Goal: Task Accomplishment & Management: Complete application form

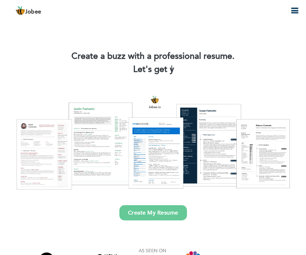
click at [169, 209] on link "Create My Resume" at bounding box center [154, 212] width 68 height 15
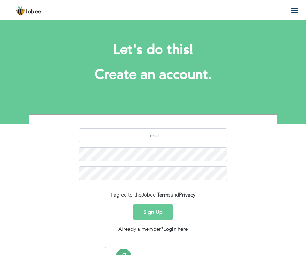
scroll to position [32, 0]
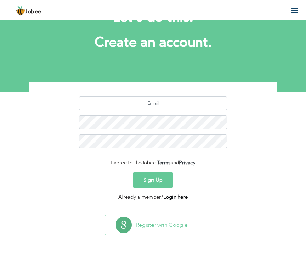
click at [180, 198] on link "Login here" at bounding box center [175, 196] width 25 height 7
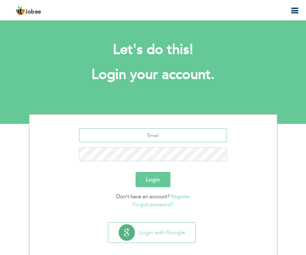
click at [176, 135] on input "text" at bounding box center [153, 135] width 148 height 14
type input "awaispervaiz598@gmail.com"
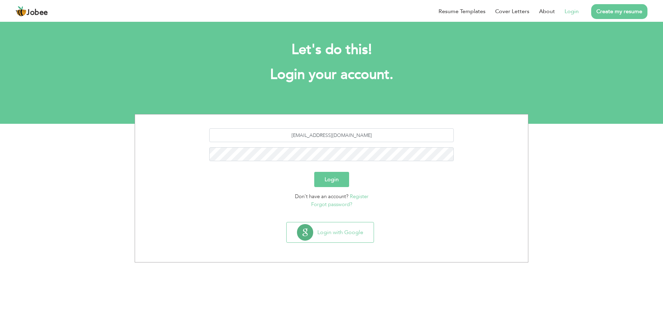
click at [306, 176] on button "Login" at bounding box center [331, 179] width 35 height 15
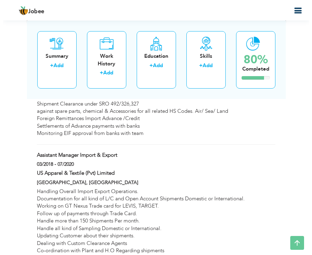
scroll to position [726, 0]
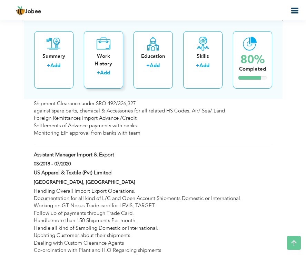
click at [110, 74] on link "Add" at bounding box center [105, 72] width 10 height 7
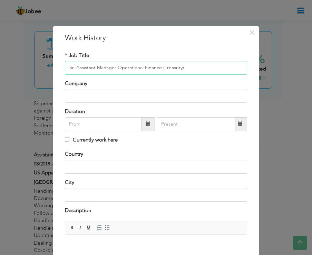
type input "Sr. Assistant Manager Operational Finance (Treasury)"
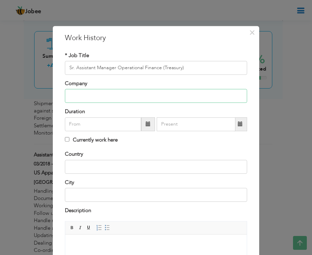
click at [105, 101] on input "text" at bounding box center [156, 96] width 182 height 14
type input "Crescent Bahuman Ltd"
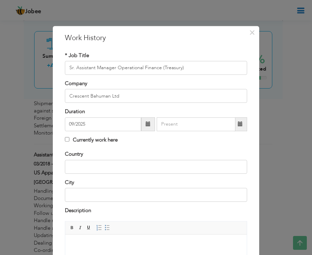
click at [146, 126] on span at bounding box center [148, 123] width 5 height 5
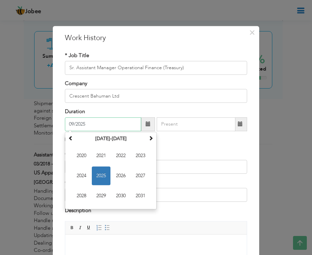
click at [84, 175] on span "2024" at bounding box center [81, 175] width 19 height 19
click at [142, 178] on span "Aug" at bounding box center [140, 175] width 19 height 19
type input "08/2024"
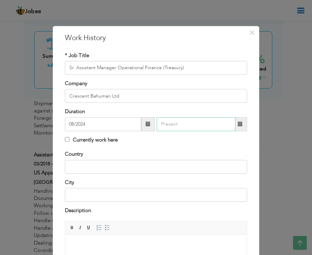
type input "09/2025"
click at [180, 126] on input "09/2025" at bounding box center [196, 124] width 79 height 14
click at [135, 148] on div "* Job Title Sr. Assistant Manager Operational Finance (Treasury) Company Cresce…" at bounding box center [156, 101] width 193 height 99
drag, startPoint x: 201, startPoint y: 128, endPoint x: 141, endPoint y: 129, distance: 60.1
click at [142, 129] on div "08/2024 09/2025" at bounding box center [156, 124] width 182 height 14
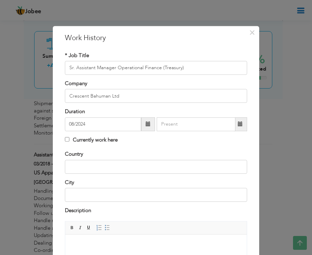
click at [98, 142] on label "Currently work here" at bounding box center [91, 139] width 53 height 7
click at [69, 141] on input "Currently work here" at bounding box center [67, 139] width 4 height 4
checkbox input "true"
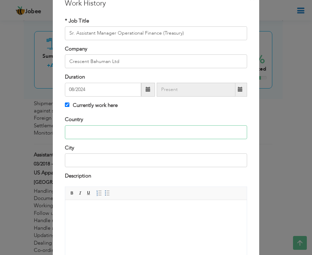
click at [129, 132] on input "text" at bounding box center [156, 132] width 182 height 14
type input "[GEOGRAPHIC_DATA]"
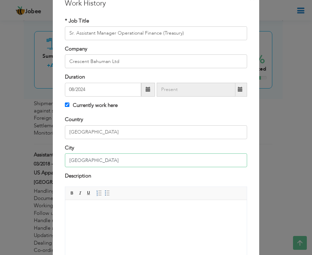
type input "[GEOGRAPHIC_DATA]"
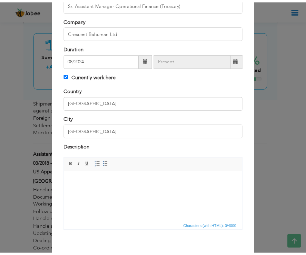
scroll to position [96, 0]
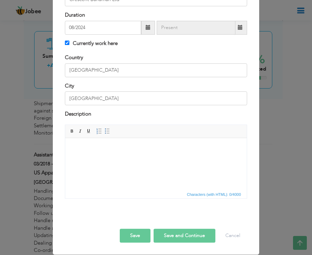
click at [106, 158] on html at bounding box center [156, 148] width 182 height 21
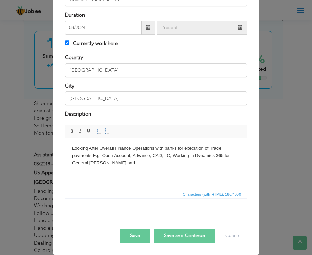
click at [172, 154] on body "Looking After Overall Finance Operations with banks for execution of Trade paym…" at bounding box center [156, 155] width 168 height 21
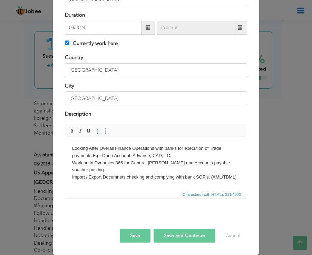
click at [128, 236] on button "Save" at bounding box center [135, 236] width 31 height 14
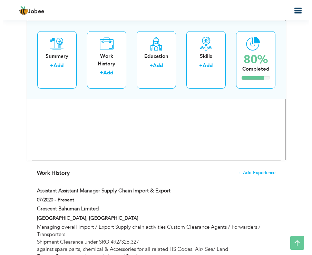
scroll to position [622, 0]
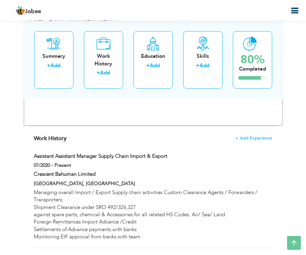
click at [114, 176] on div "Crescent Bahuman Limited" at bounding box center [153, 174] width 249 height 9
type input "Assistant Assistant Manager Supply Chain Import & Export"
type input "Crescent Bahuman Limited"
type input "07/2020"
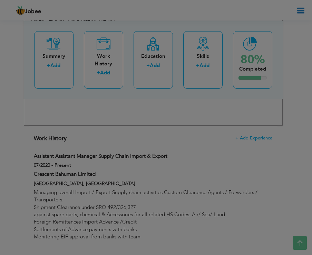
scroll to position [0, 0]
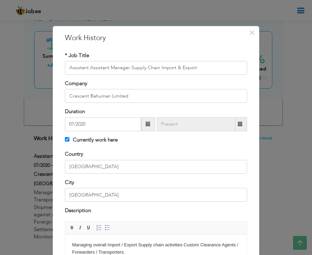
click at [167, 126] on input "text" at bounding box center [196, 124] width 79 height 14
click at [69, 140] on label "Currently work here" at bounding box center [91, 139] width 53 height 7
click at [69, 140] on input "Currently work here" at bounding box center [67, 139] width 4 height 4
checkbox input "false"
click at [159, 126] on input "text" at bounding box center [196, 124] width 79 height 14
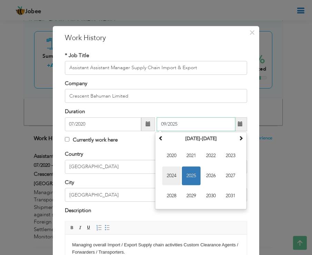
click at [164, 174] on span "2024" at bounding box center [171, 175] width 19 height 19
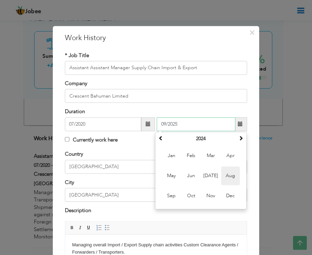
click at [225, 173] on span "Aug" at bounding box center [230, 175] width 19 height 19
type input "08/2024"
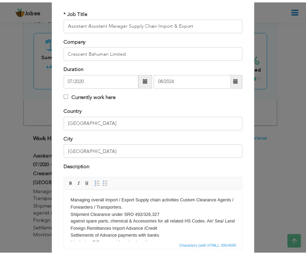
scroll to position [96, 0]
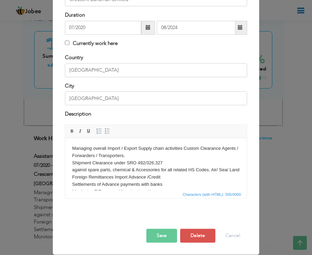
click at [160, 234] on button "Save" at bounding box center [161, 236] width 31 height 14
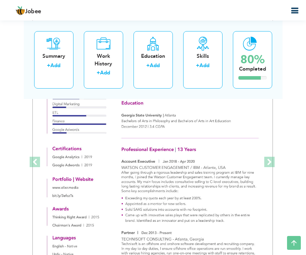
scroll to position [1348, 0]
click at [33, 163] on span at bounding box center [35, 161] width 10 height 10
click at [37, 162] on span at bounding box center [35, 161] width 10 height 10
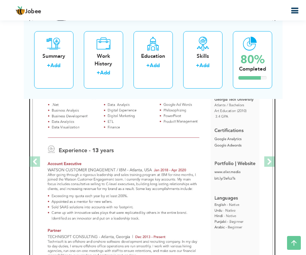
click at [116, 171] on img at bounding box center [152, 161] width 241 height 311
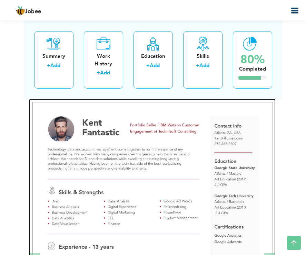
scroll to position [1244, 0]
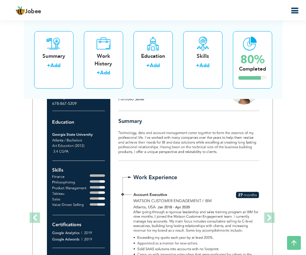
scroll to position [1254, 0]
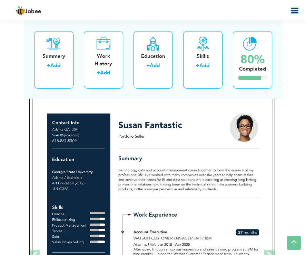
click at [204, 196] on img at bounding box center [152, 254] width 241 height 311
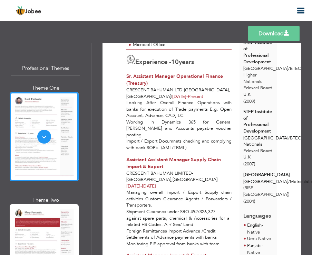
scroll to position [207, 0]
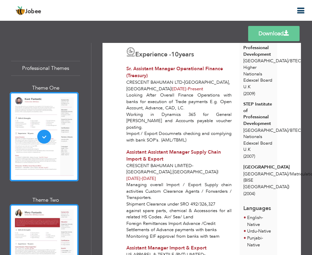
click at [62, 231] on div at bounding box center [44, 248] width 69 height 89
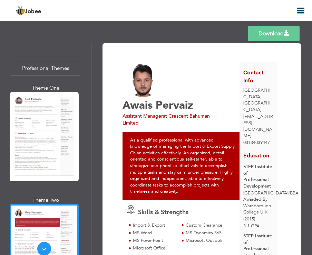
scroll to position [0, 0]
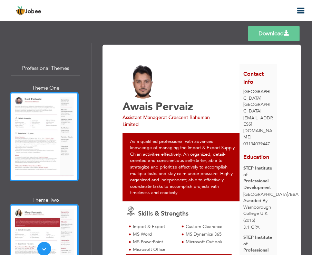
click at [36, 144] on div at bounding box center [44, 136] width 69 height 89
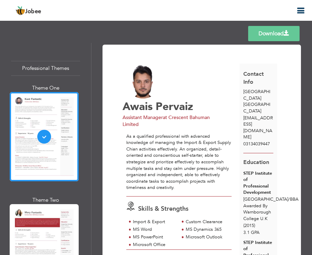
click at [267, 41] on link "Download" at bounding box center [273, 33] width 51 height 15
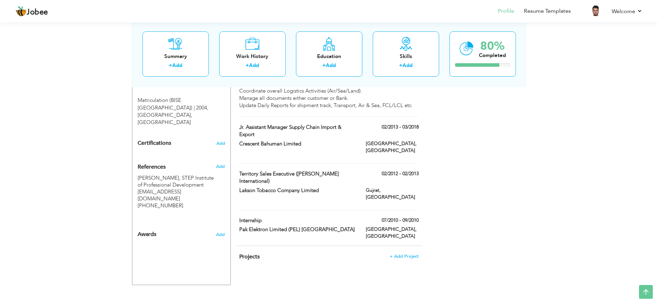
scroll to position [433, 0]
